Goal: Task Accomplishment & Management: Use online tool/utility

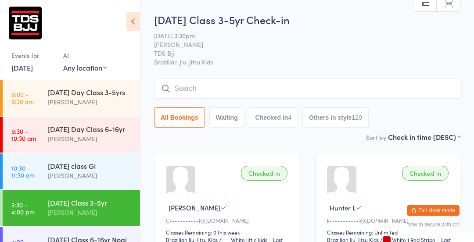
scroll to position [85, 0]
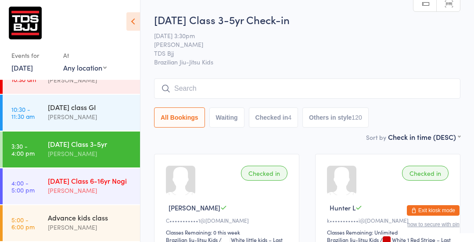
click at [107, 183] on div "[DATE] Class 6-16yr Nogi" at bounding box center [90, 181] width 85 height 10
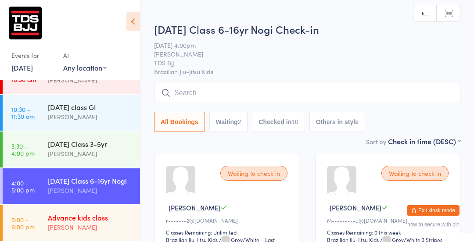
click at [74, 211] on div "Advance kids class [PERSON_NAME]" at bounding box center [94, 222] width 92 height 35
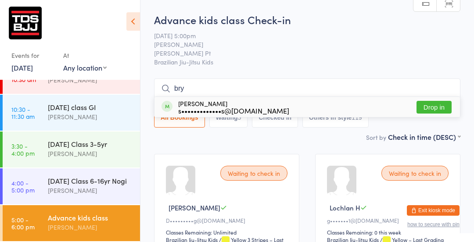
type input "bry"
click at [431, 107] on button "Drop in" at bounding box center [433, 107] width 35 height 13
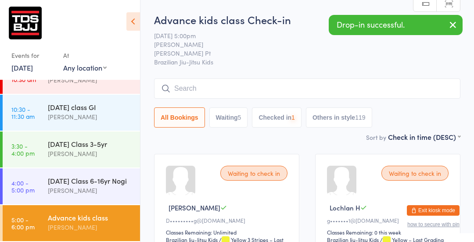
type input "t"
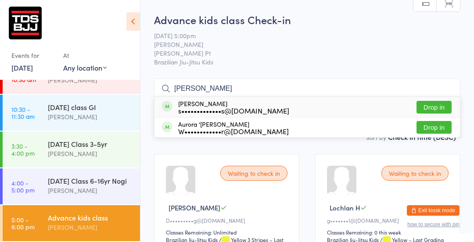
type input "[PERSON_NAME]"
click at [431, 110] on button "Drop in" at bounding box center [433, 107] width 35 height 13
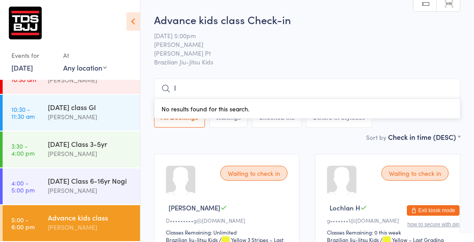
type input "lochlan"
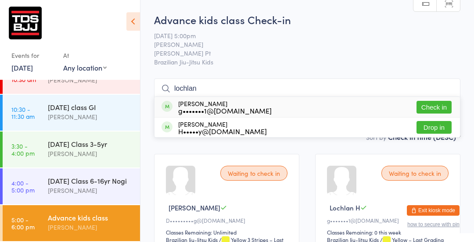
click at [431, 102] on button "Check in" at bounding box center [433, 107] width 35 height 13
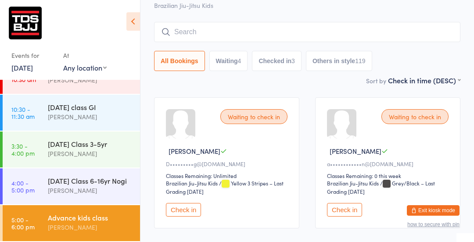
scroll to position [64, 0]
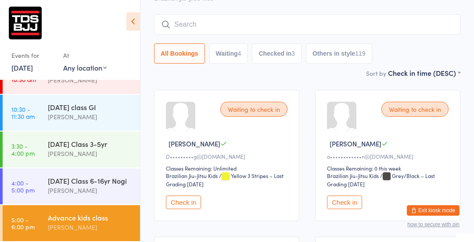
click at [189, 204] on button "Check in" at bounding box center [183, 203] width 35 height 14
click at [177, 23] on input "search" at bounding box center [307, 24] width 306 height 20
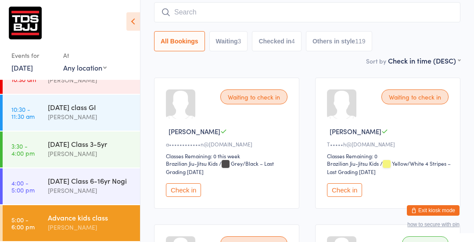
scroll to position [79, 0]
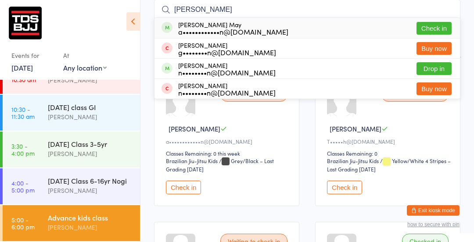
type input "[PERSON_NAME]"
click at [442, 24] on button "Check in" at bounding box center [433, 28] width 35 height 13
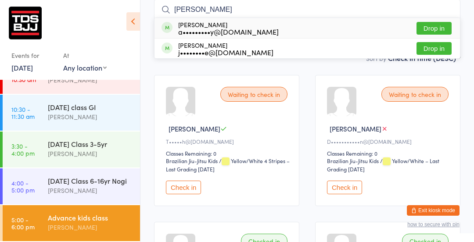
type input "[PERSON_NAME]"
click at [434, 31] on button "Drop in" at bounding box center [433, 28] width 35 height 13
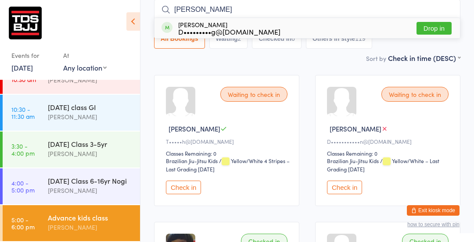
type input "[PERSON_NAME]"
click at [439, 25] on button "Drop in" at bounding box center [433, 28] width 35 height 13
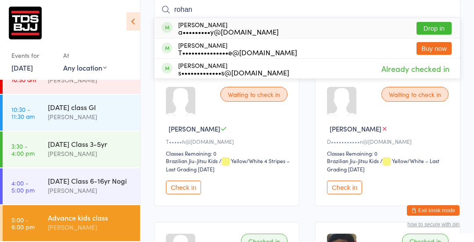
type input "rohan"
click at [436, 29] on button "Drop in" at bounding box center [433, 28] width 35 height 13
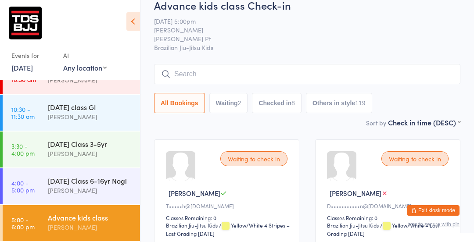
scroll to position [0, 0]
